Goal: Task Accomplishment & Management: Use online tool/utility

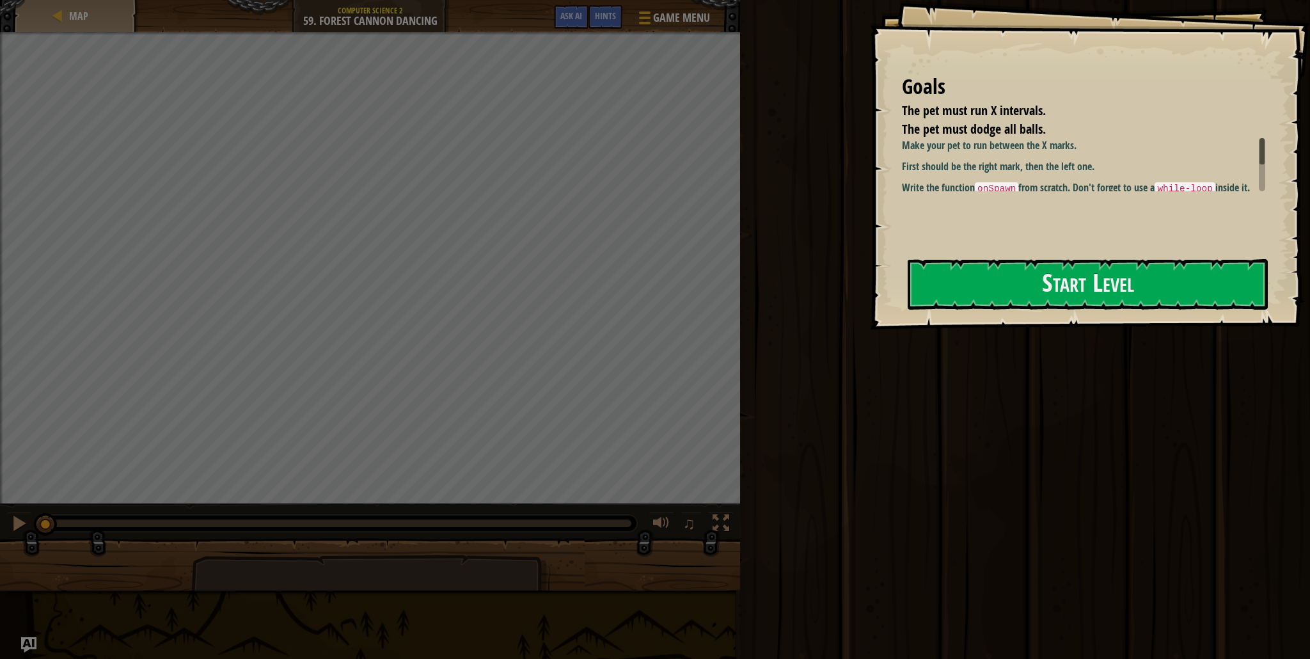
click at [497, 20] on div "Map Computer Science 2 59. Forest [PERSON_NAME] Dancing Game Menu Done Hints As…" at bounding box center [655, 329] width 1310 height 659
click at [1049, 278] on button "Start Level" at bounding box center [1088, 284] width 360 height 51
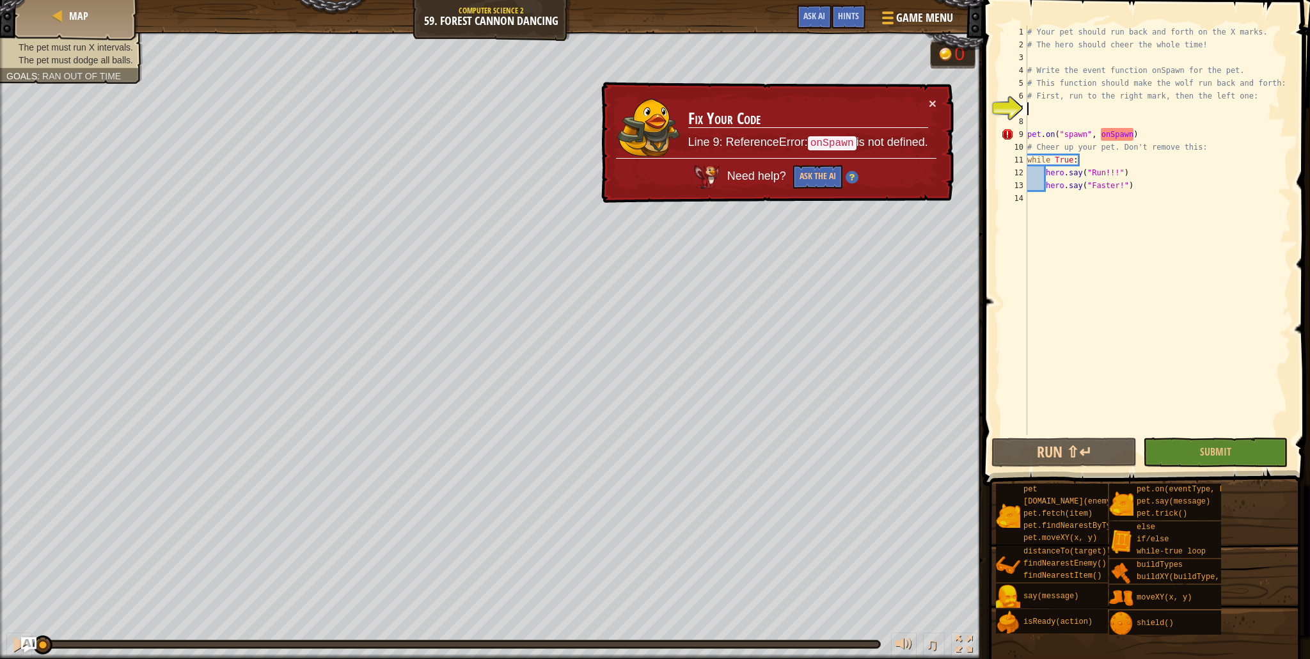
click at [1037, 107] on div "# Your pet should run back and forth on the X marks. # The hero should cheer th…" at bounding box center [1158, 243] width 266 height 435
click at [930, 103] on button "×" at bounding box center [933, 103] width 8 height 13
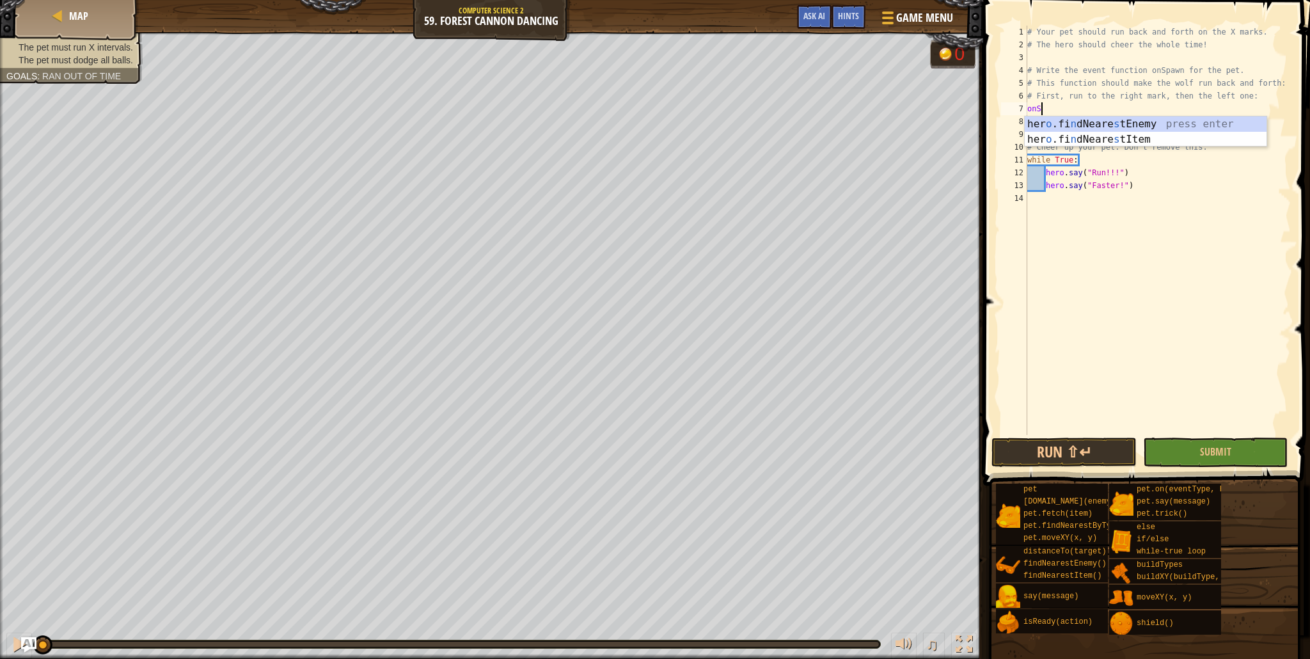
scroll to position [6, 0]
type textarea "o"
type textarea "def onSpawn():"
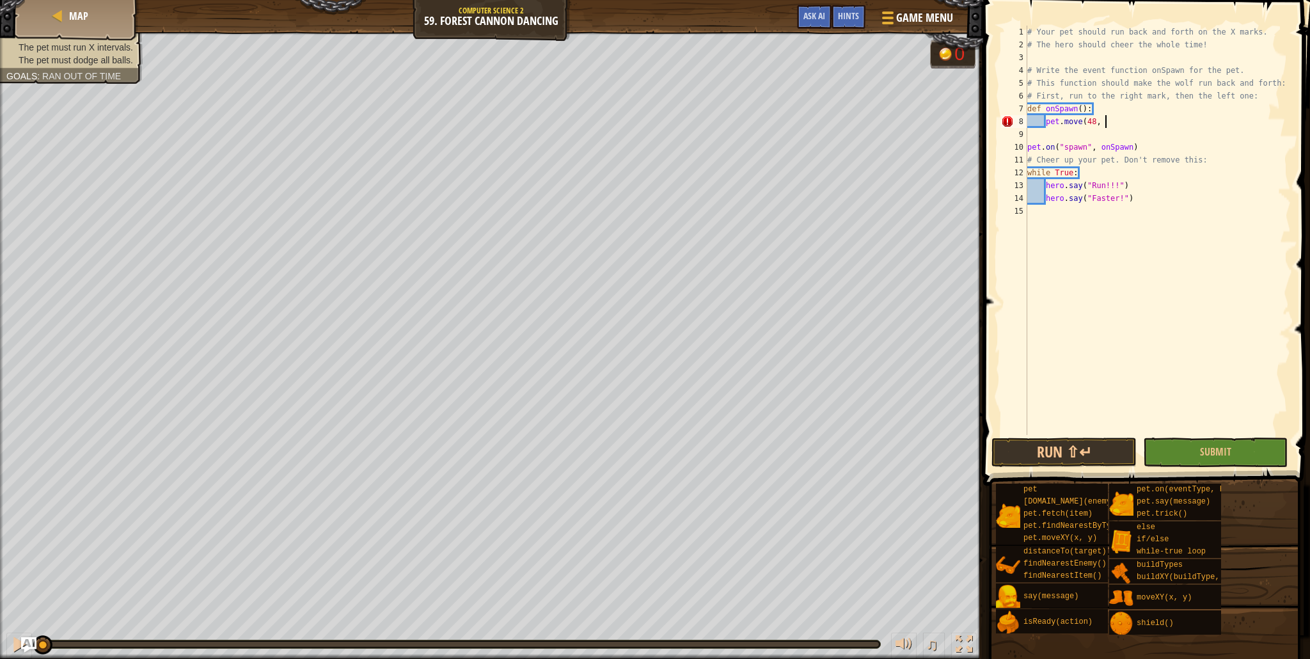
scroll to position [6, 5]
type textarea "pet.move(48, 8)"
click at [1079, 122] on div "# Your pet should run back and forth on the X marks. # The hero should cheer th…" at bounding box center [1158, 243] width 266 height 435
type textarea "pet.moveXY(48, 8)"
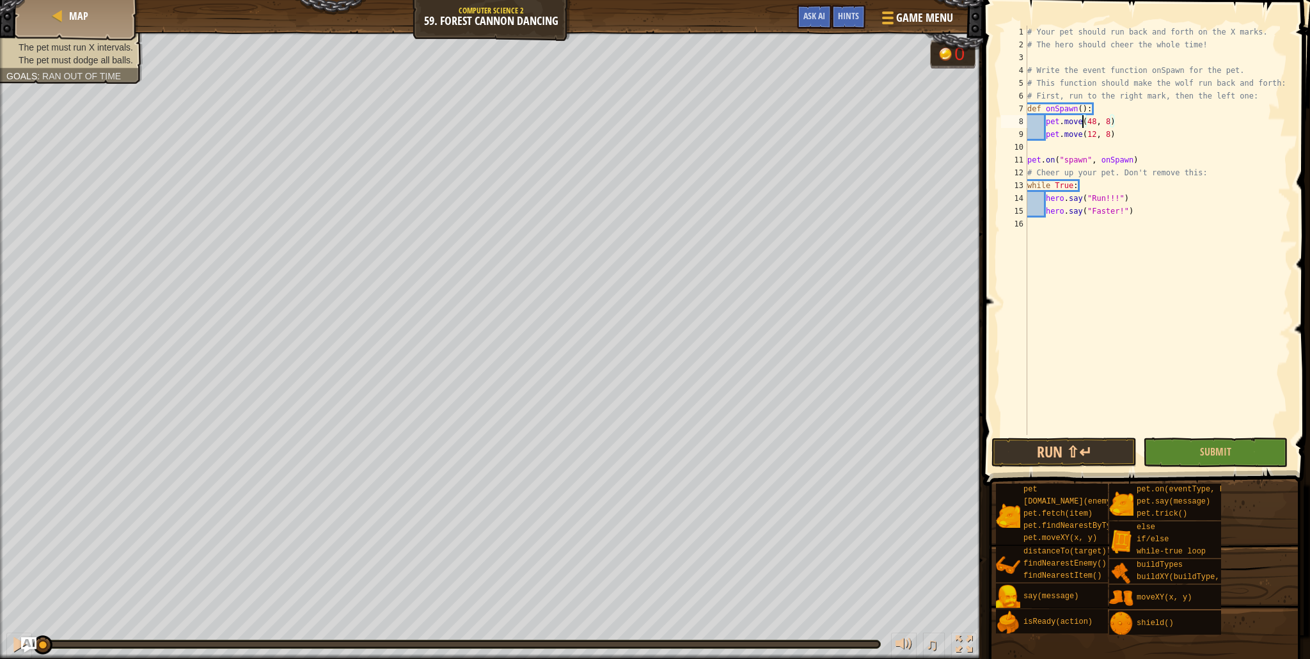
scroll to position [6, 5]
click at [1137, 52] on div "# Your pet should run back and forth on the X marks. # The hero should cheer th…" at bounding box center [1158, 243] width 266 height 435
click at [1083, 134] on div "# Your pet should run back and forth on the X marks. # The hero should cheer th…" at bounding box center [1158, 243] width 266 height 435
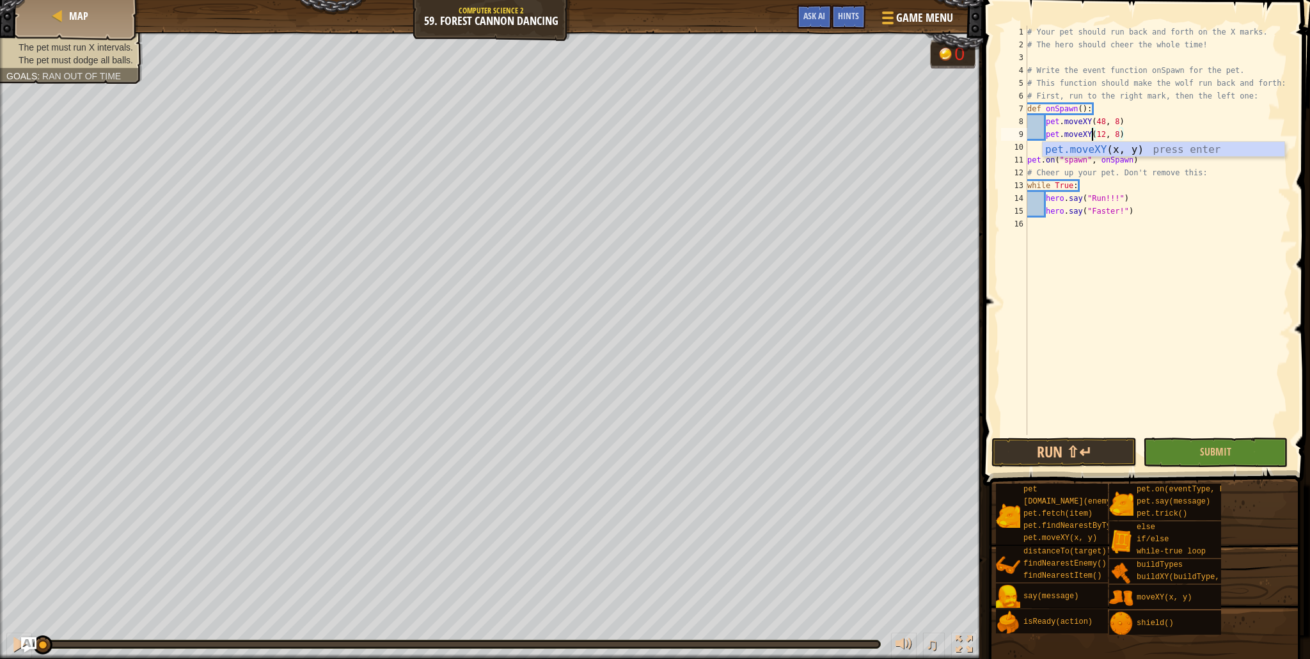
click at [1131, 206] on div "# Your pet should run back and forth on the X marks. # The hero should cheer th…" at bounding box center [1158, 243] width 266 height 435
type textarea "hero.say("Faster!")"
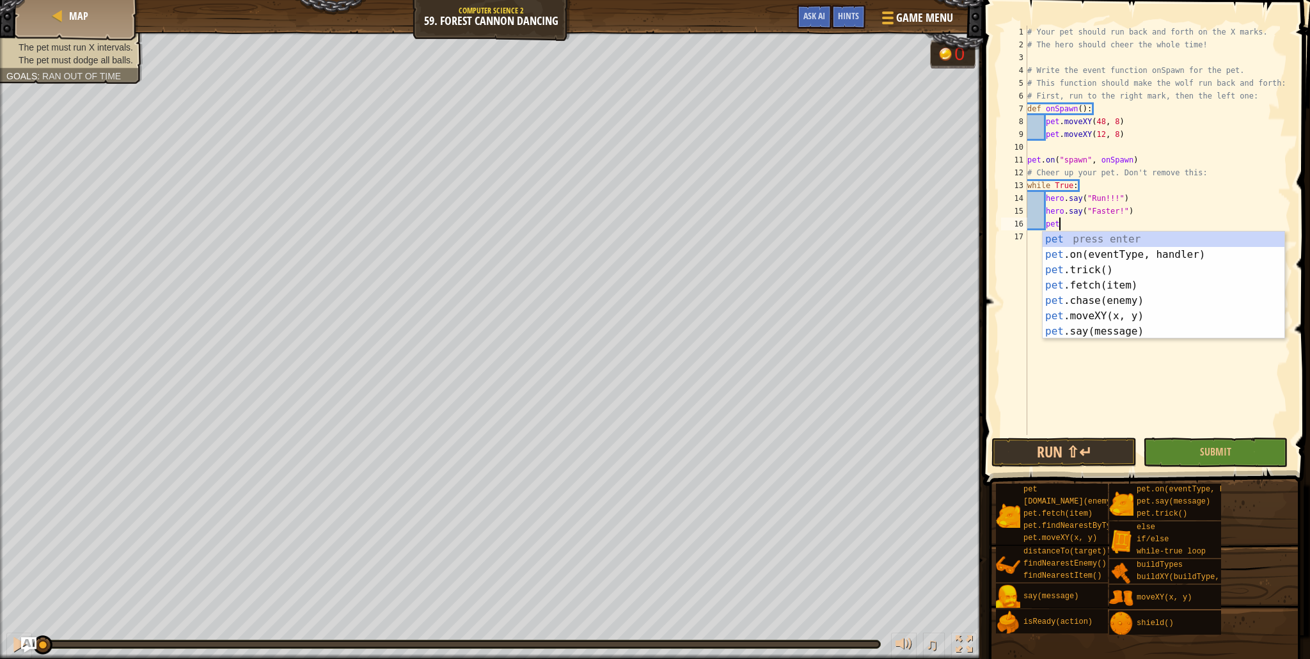
type textarea "p"
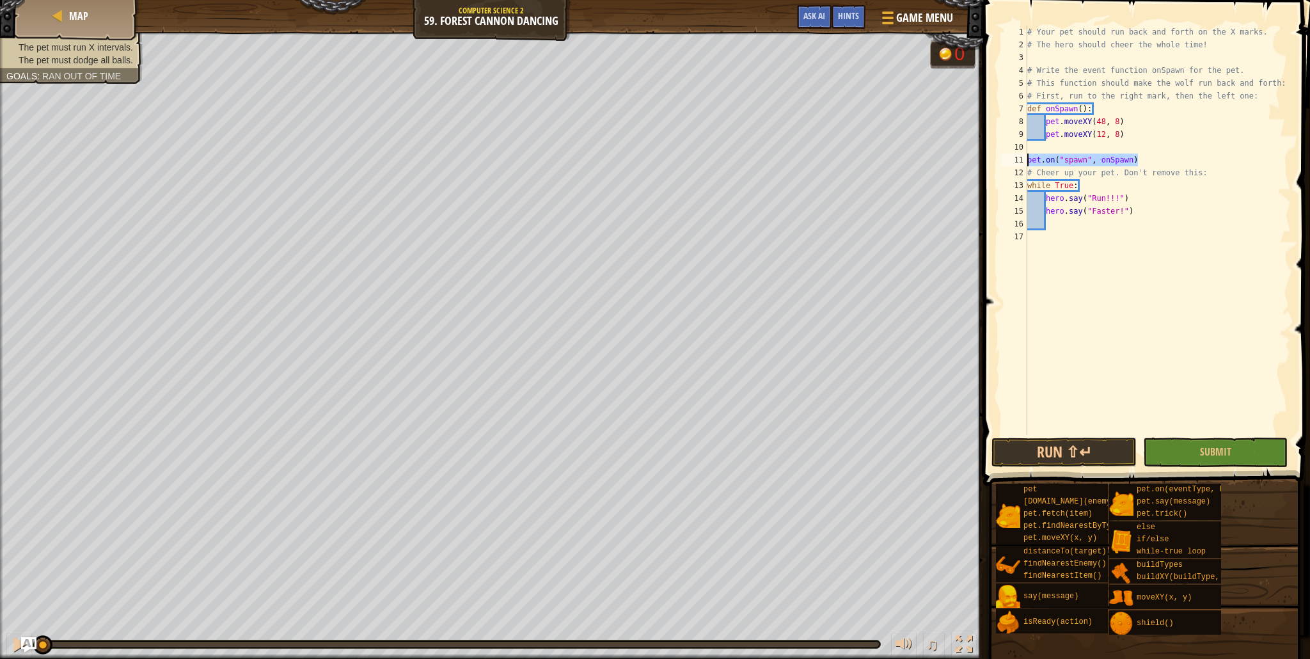
drag, startPoint x: 1140, startPoint y: 162, endPoint x: 1017, endPoint y: 155, distance: 123.7
click at [1017, 155] on div "1 2 3 4 5 6 7 8 9 10 11 12 13 14 15 16 17 # Your pet should run back and forth …" at bounding box center [1145, 231] width 292 height 410
click at [1118, 105] on div "# Your pet should run back and forth on the X marks. # The hero should cheer th…" at bounding box center [1158, 243] width 266 height 435
type textarea "def onSpawn():"
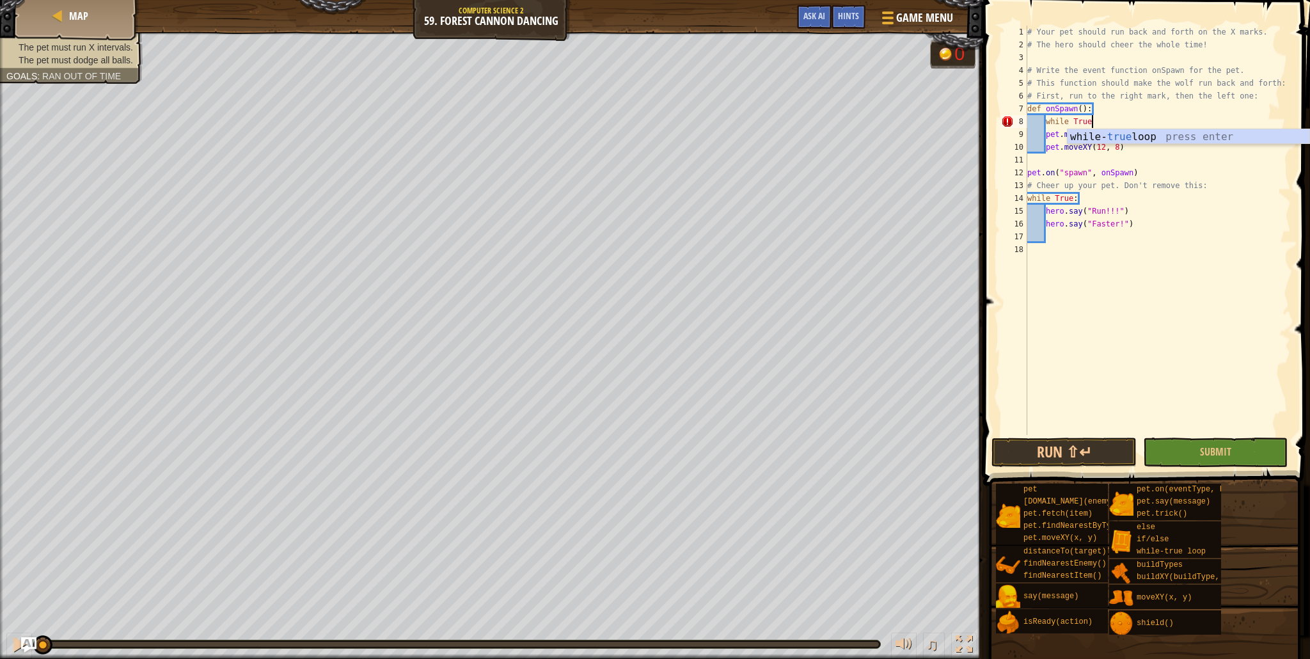
scroll to position [6, 5]
type textarea "pet.moveXY(12, 8)"
click at [1121, 460] on button "Run ⇧↵" at bounding box center [1064, 452] width 145 height 29
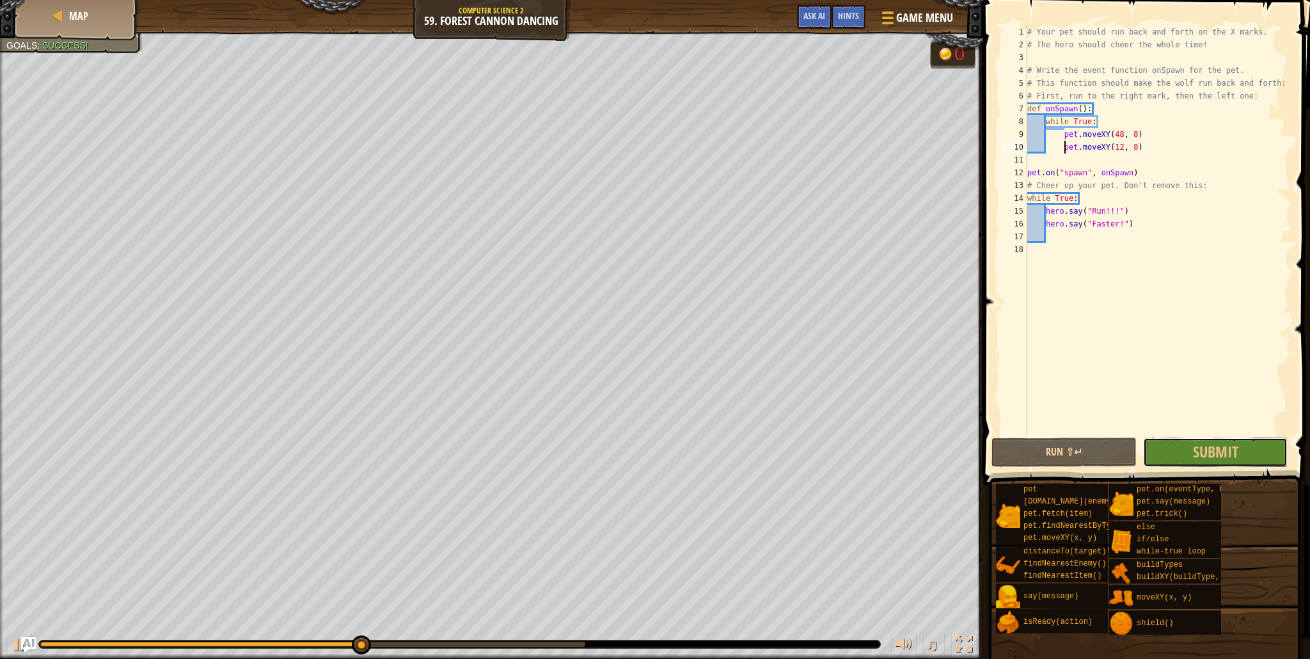
click at [1232, 456] on span "Submit" at bounding box center [1215, 452] width 45 height 20
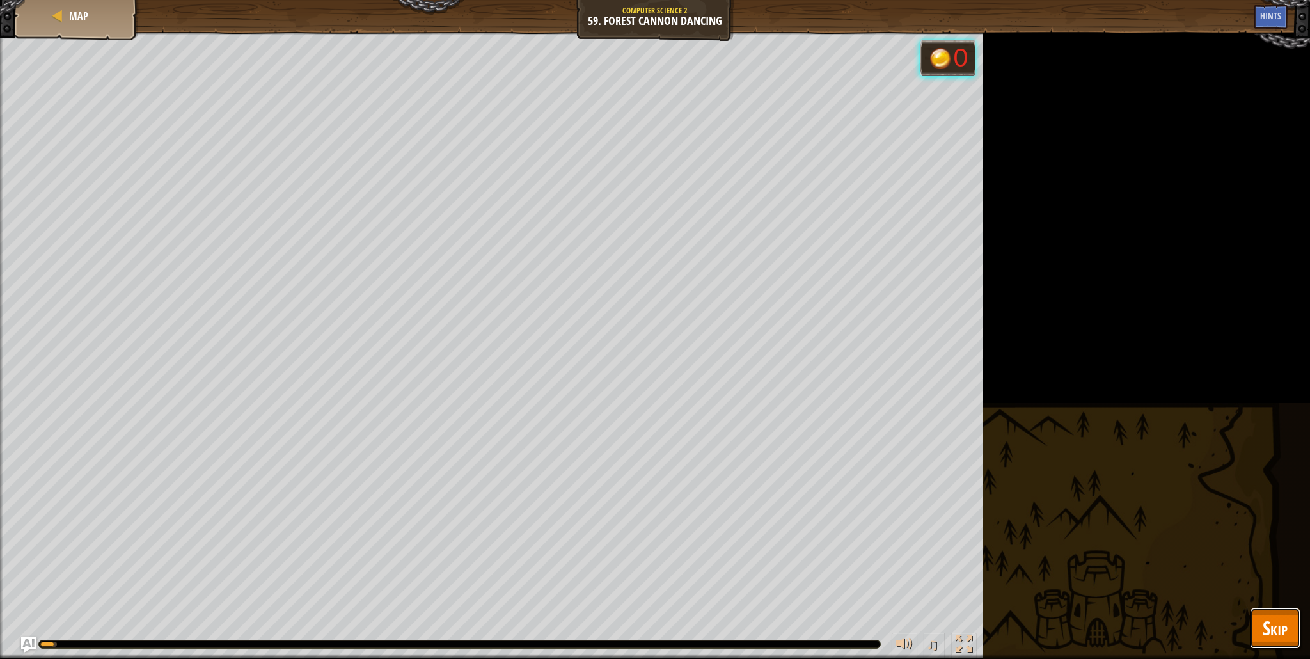
click at [1275, 639] on span "Skip" at bounding box center [1275, 628] width 25 height 26
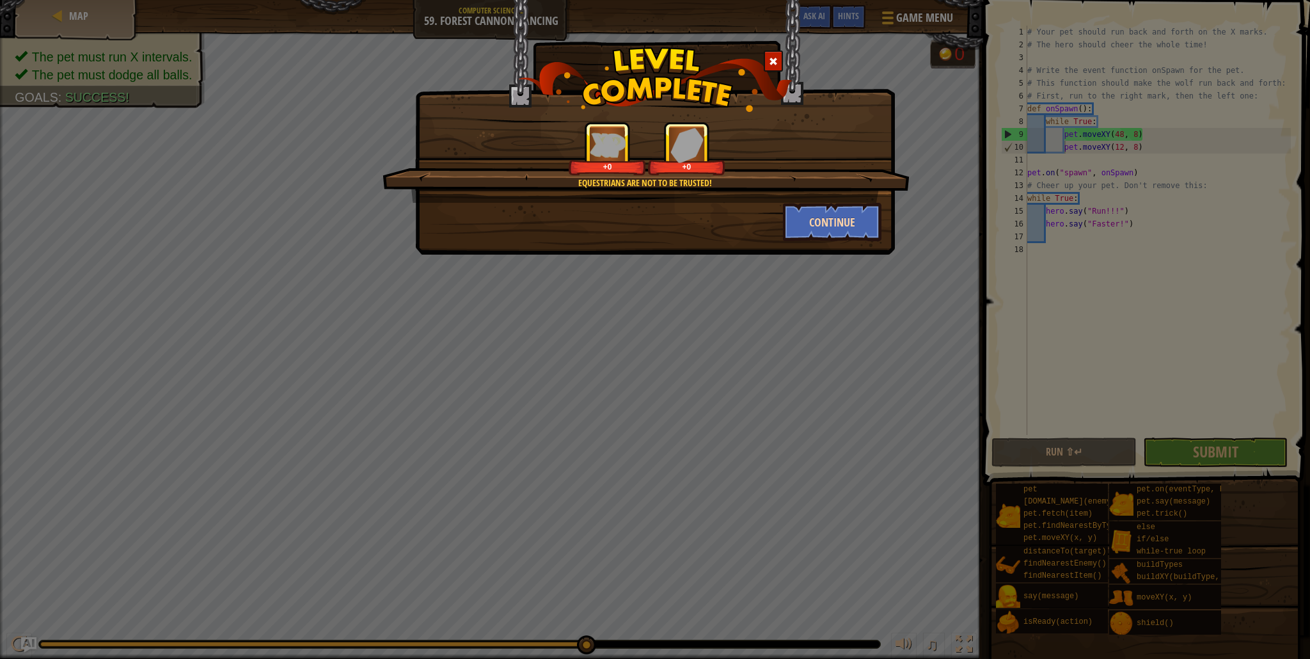
click at [882, 203] on div "Equestrians are not to be trusted! +0 +0 Continue" at bounding box center [655, 182] width 453 height 120
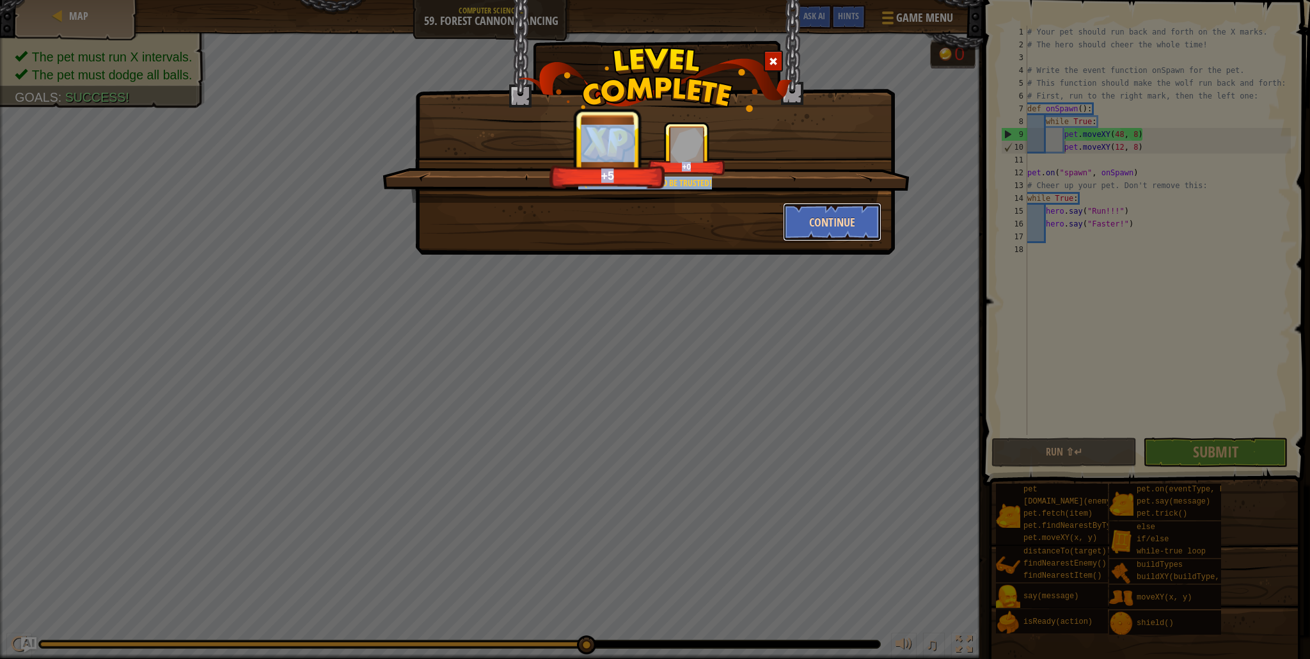
click at [828, 232] on button "Continue" at bounding box center [832, 222] width 99 height 38
